Goal: Obtain resource: Obtain resource

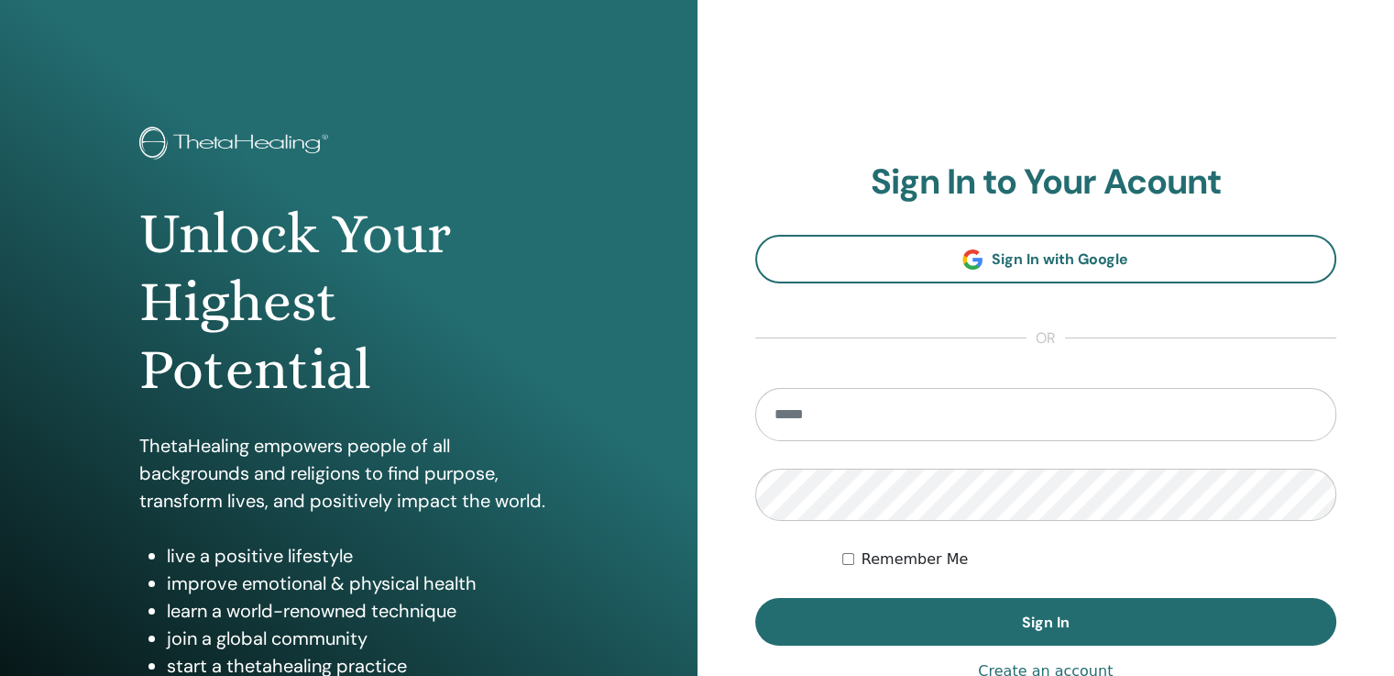
type input "**********"
click at [1024, 617] on span "Sign In" at bounding box center [1046, 621] width 48 height 19
type input "**********"
click at [940, 615] on button "Sign In" at bounding box center [1046, 622] width 582 height 48
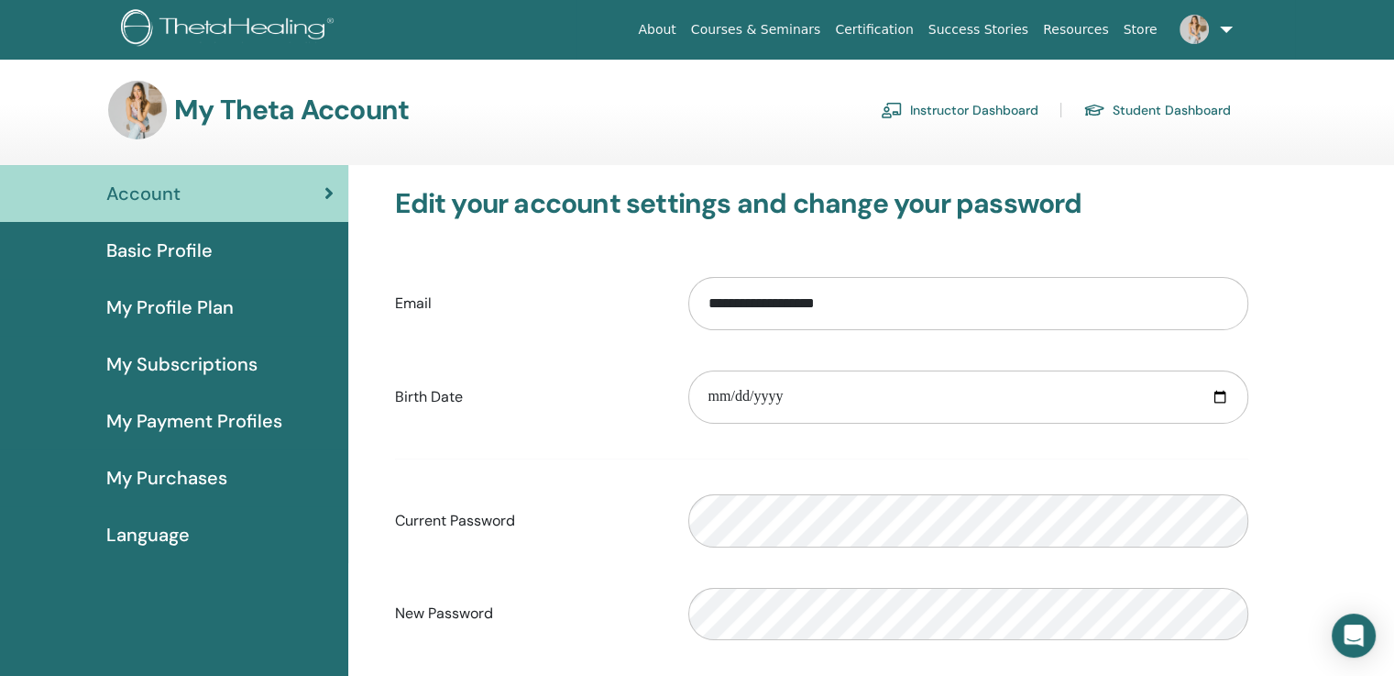
click at [917, 111] on link "Instructor Dashboard" at bounding box center [960, 109] width 158 height 29
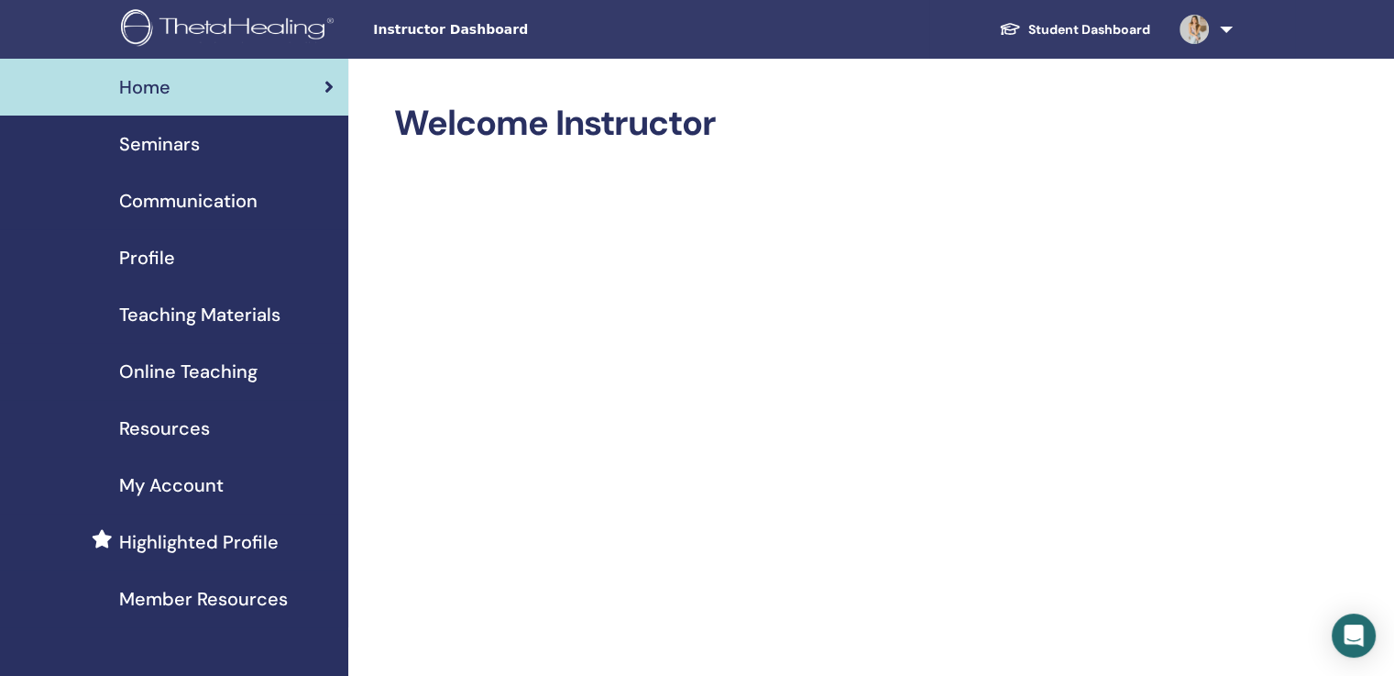
click at [195, 140] on span "Seminars" at bounding box center [159, 143] width 81 height 27
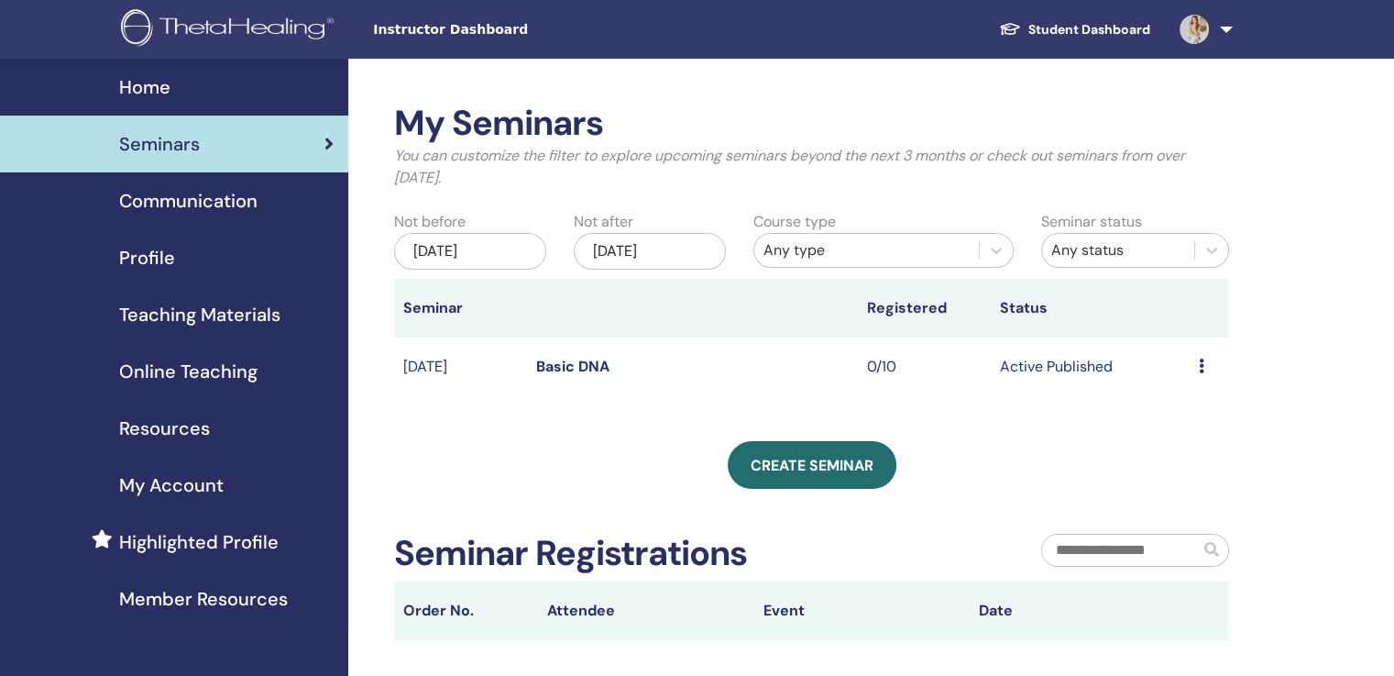
click at [1199, 362] on icon at bounding box center [1201, 365] width 5 height 15
click at [1329, 320] on div "My Seminars You can customize the filter to explore upcoming seminars beyond th…" at bounding box center [871, 478] width 1046 height 838
click at [562, 369] on link "Basic DNA" at bounding box center [572, 366] width 73 height 19
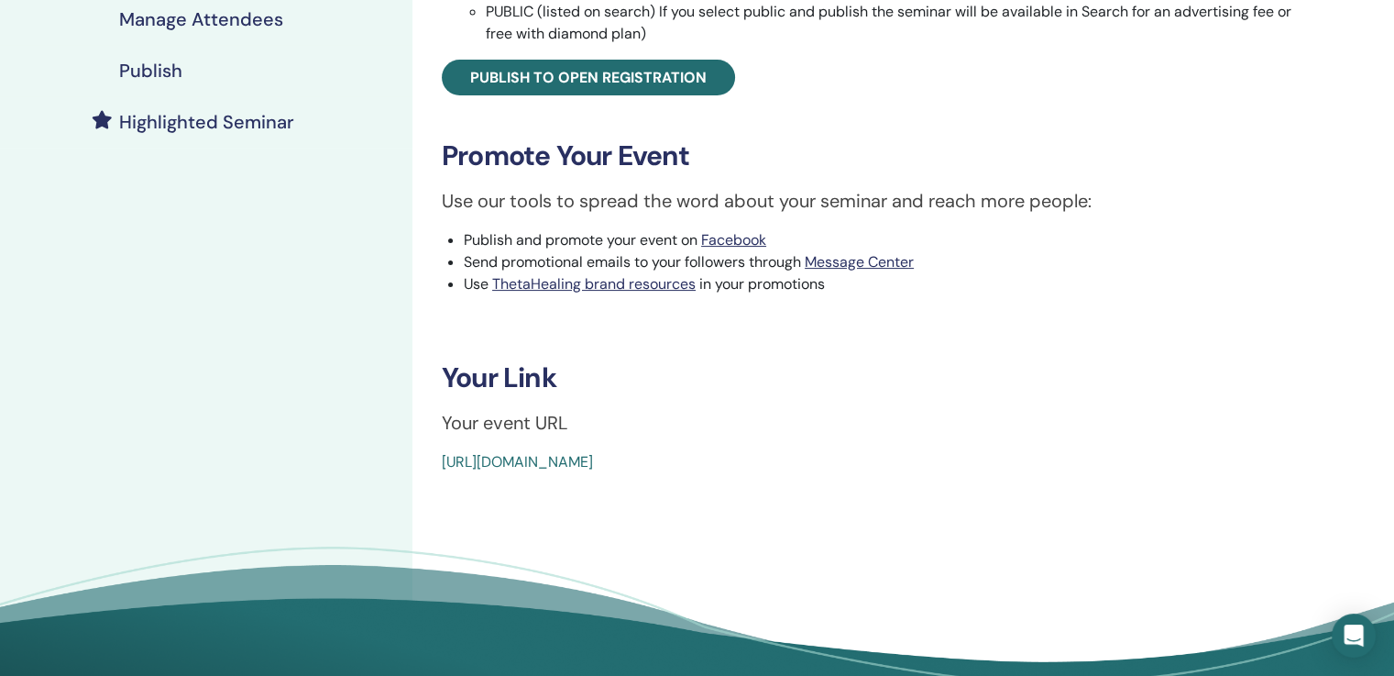
scroll to position [409, 0]
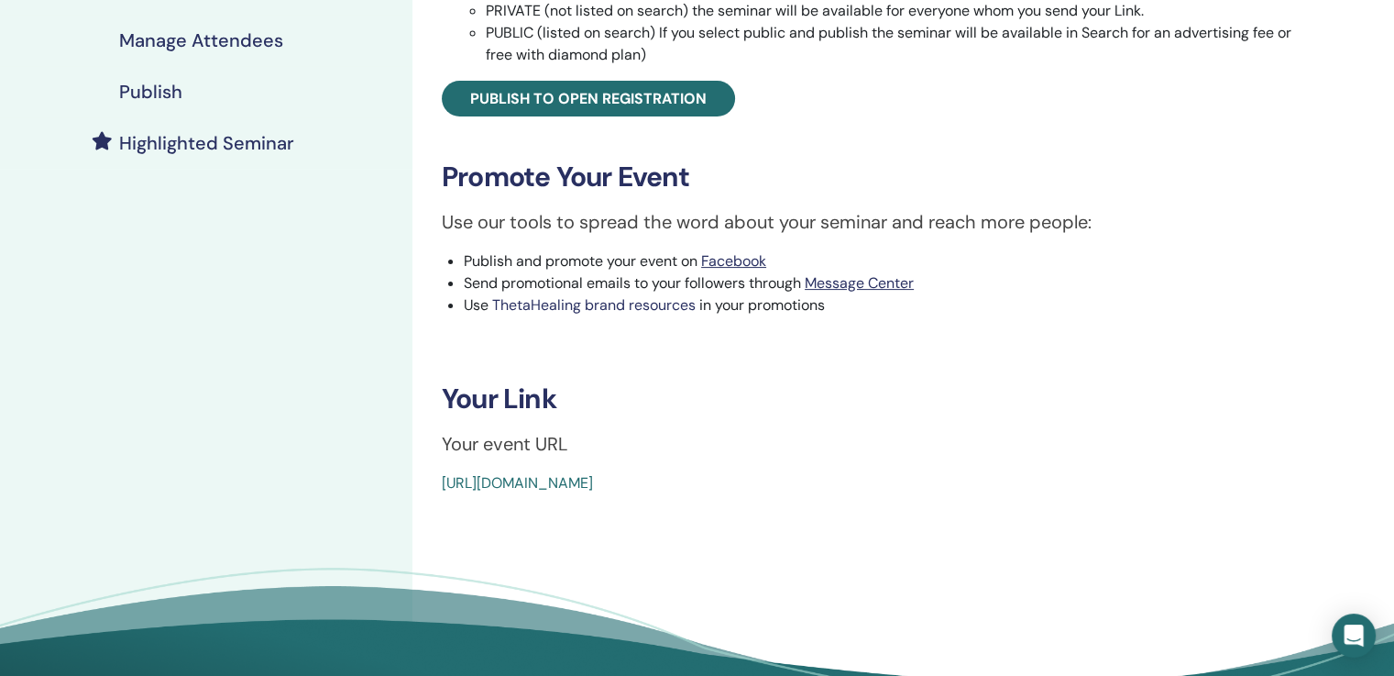
click at [599, 302] on link "ThetaHealing brand resources" at bounding box center [593, 304] width 203 height 19
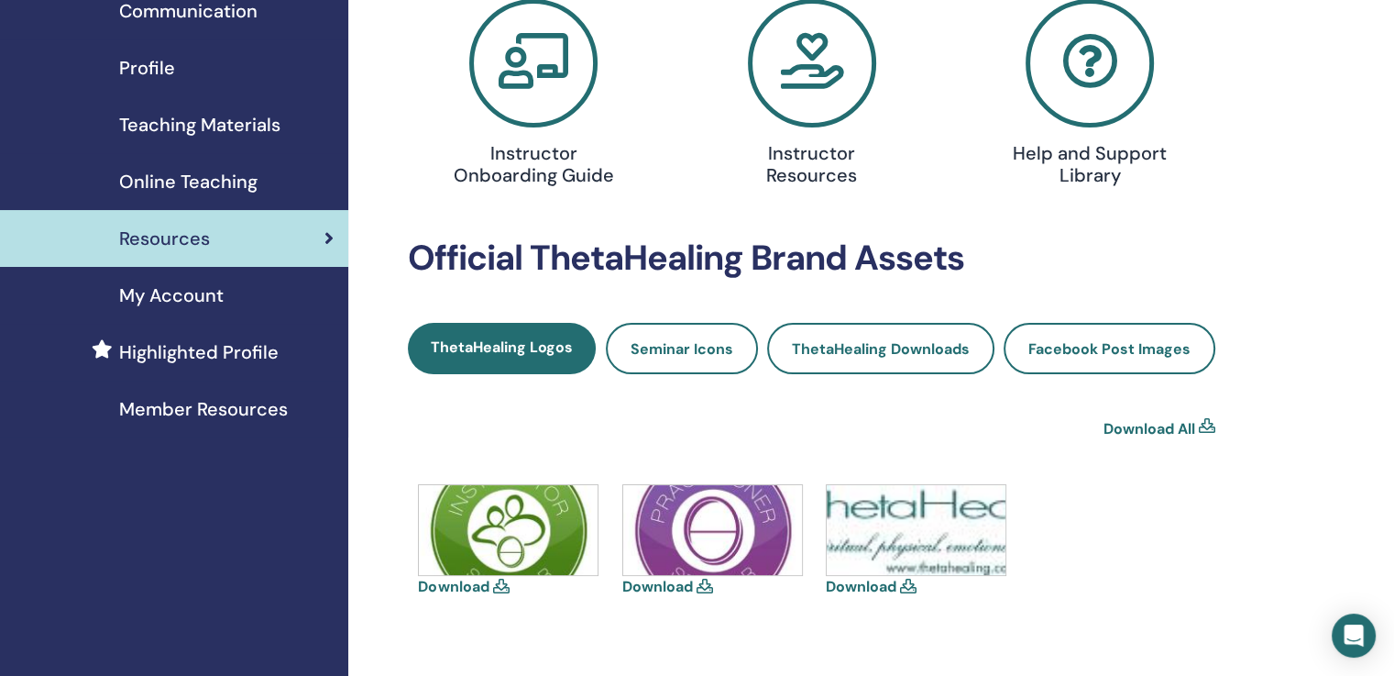
scroll to position [275, 0]
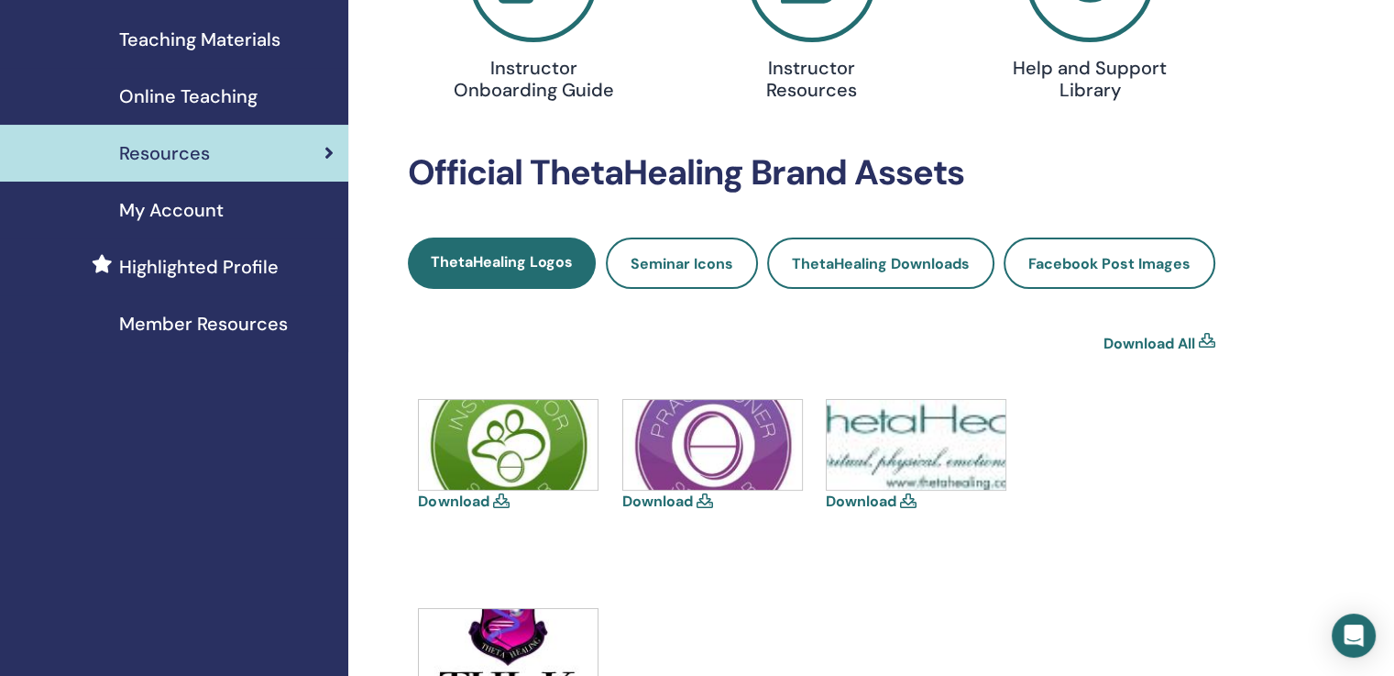
click at [689, 265] on span "Seminar Icons" at bounding box center [682, 263] width 103 height 19
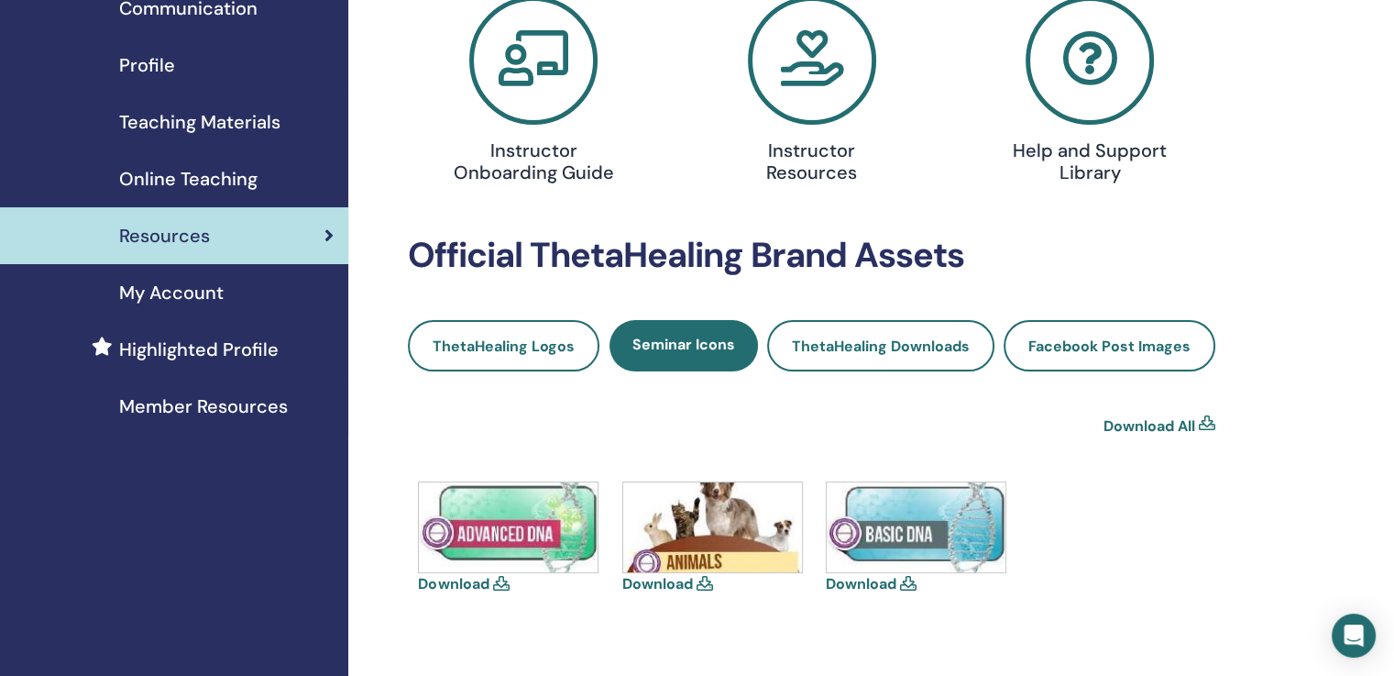
scroll to position [183, 0]
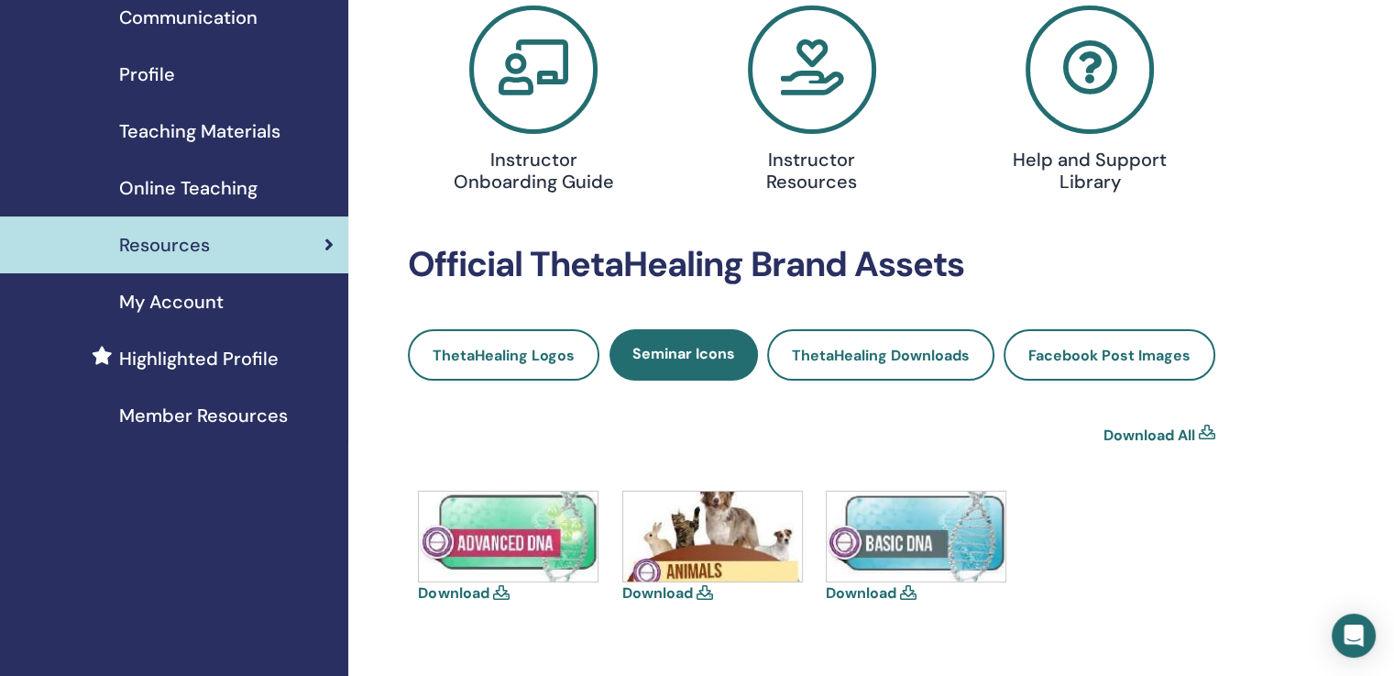
click at [901, 371] on link "ThetaHealing Downloads" at bounding box center [880, 354] width 227 height 51
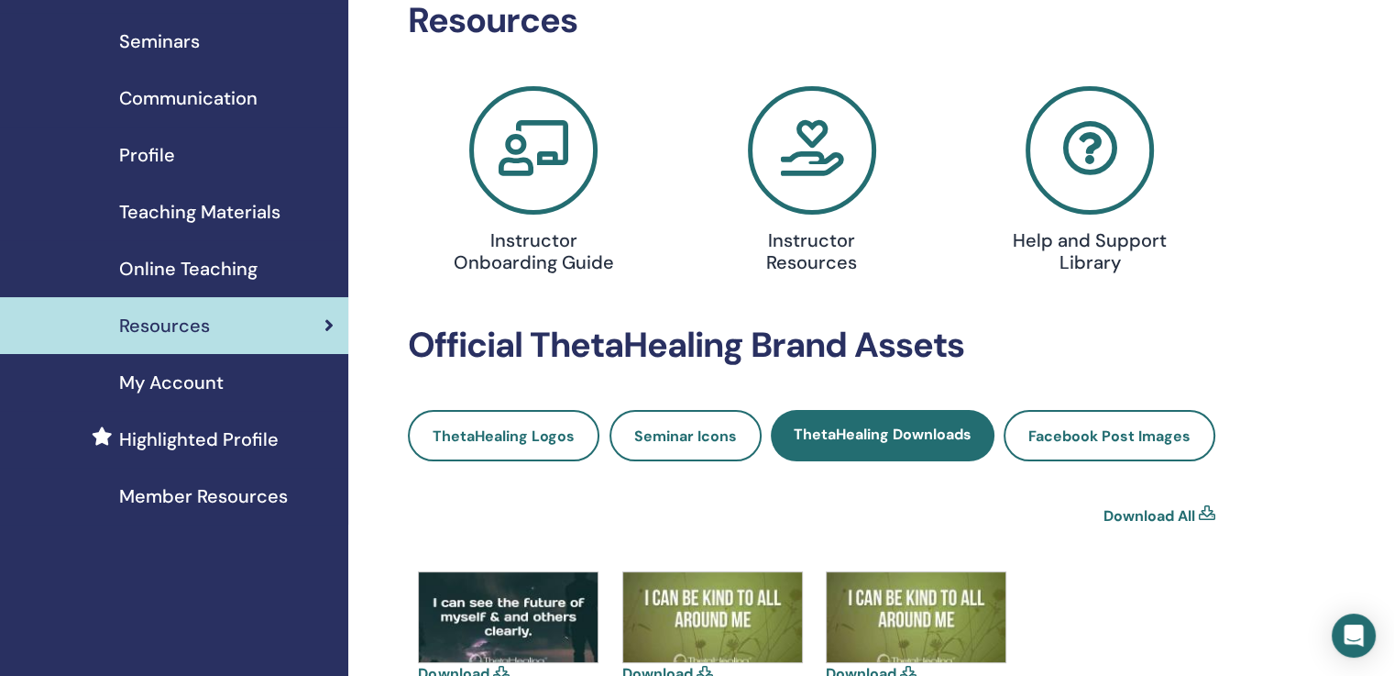
scroll to position [92, 0]
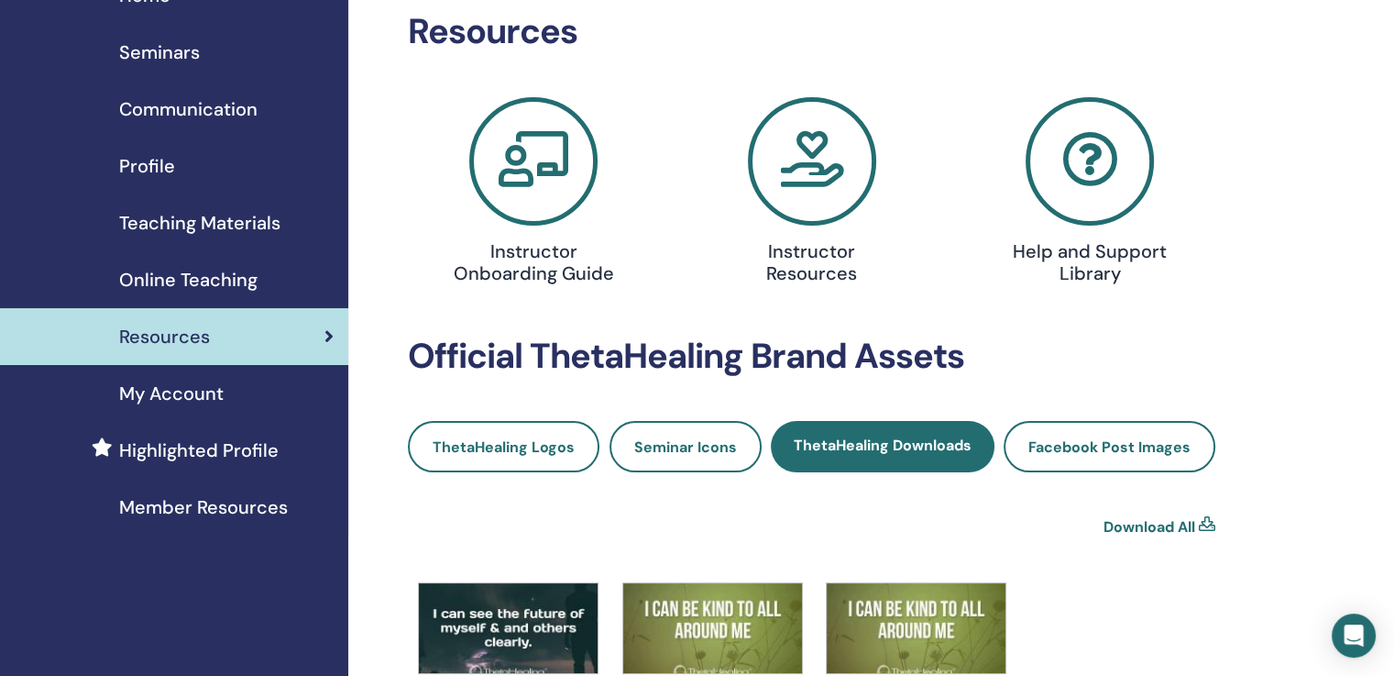
click at [1080, 445] on span "Facebook Post Images" at bounding box center [1109, 446] width 162 height 19
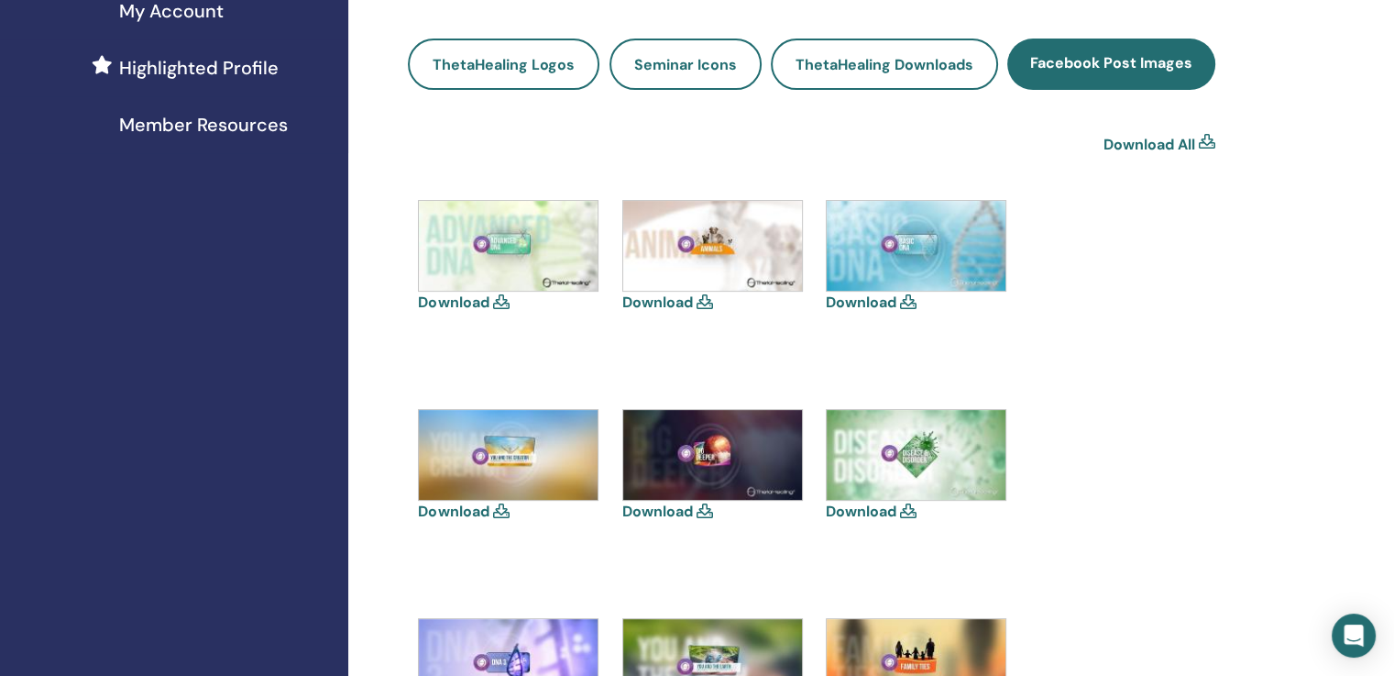
scroll to position [275, 0]
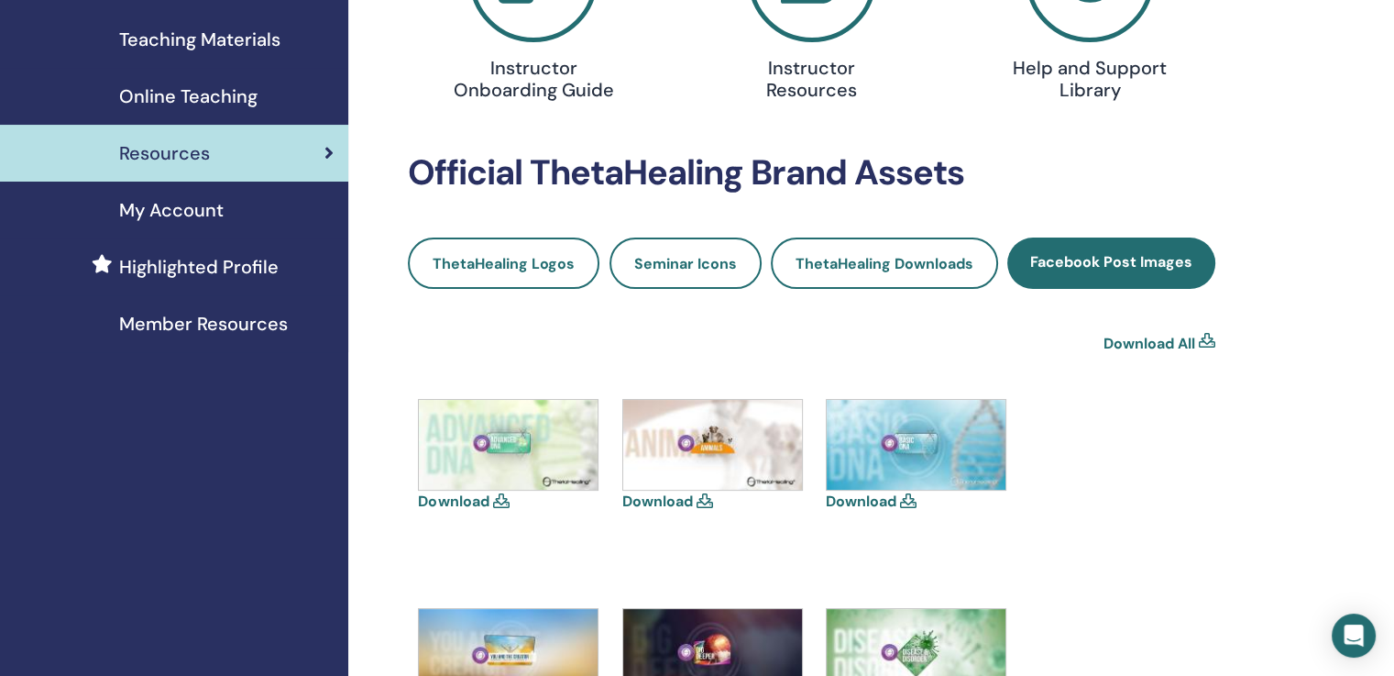
click at [475, 259] on span "ThetaHealing Logos" at bounding box center [504, 263] width 142 height 19
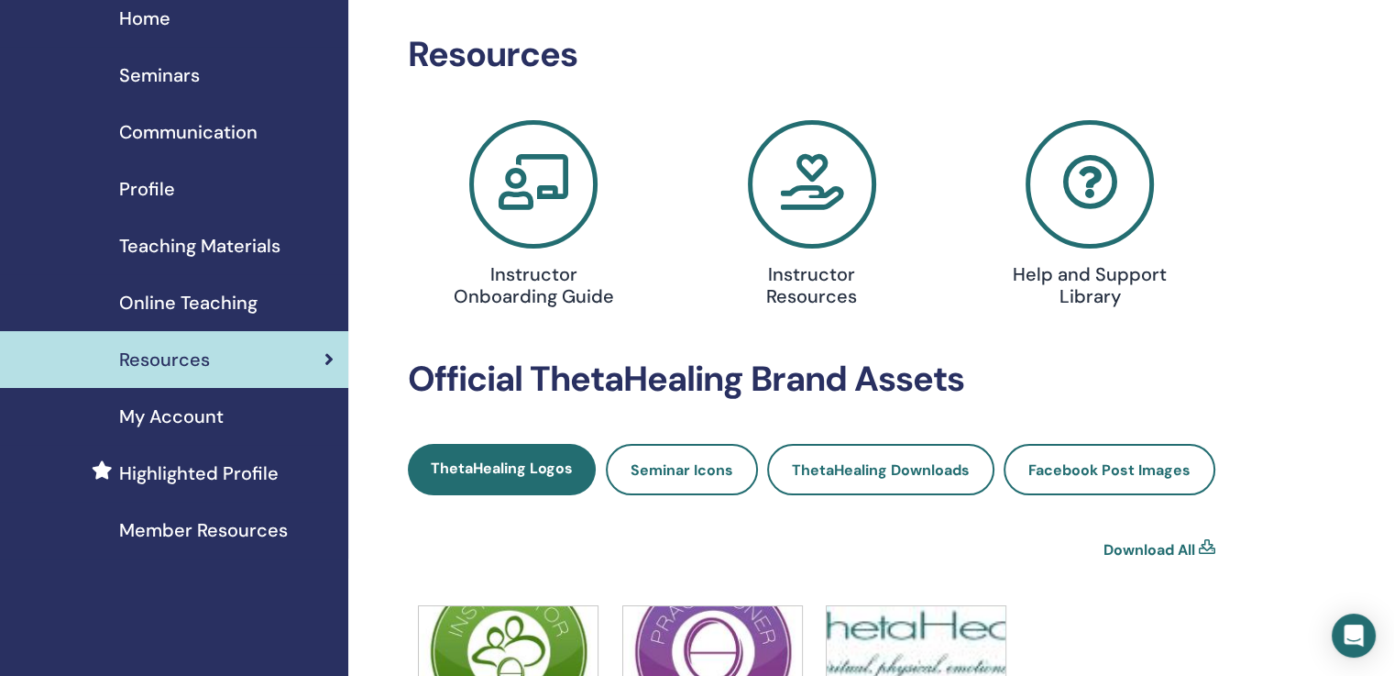
scroll to position [92, 0]
